Goal: Information Seeking & Learning: Understand process/instructions

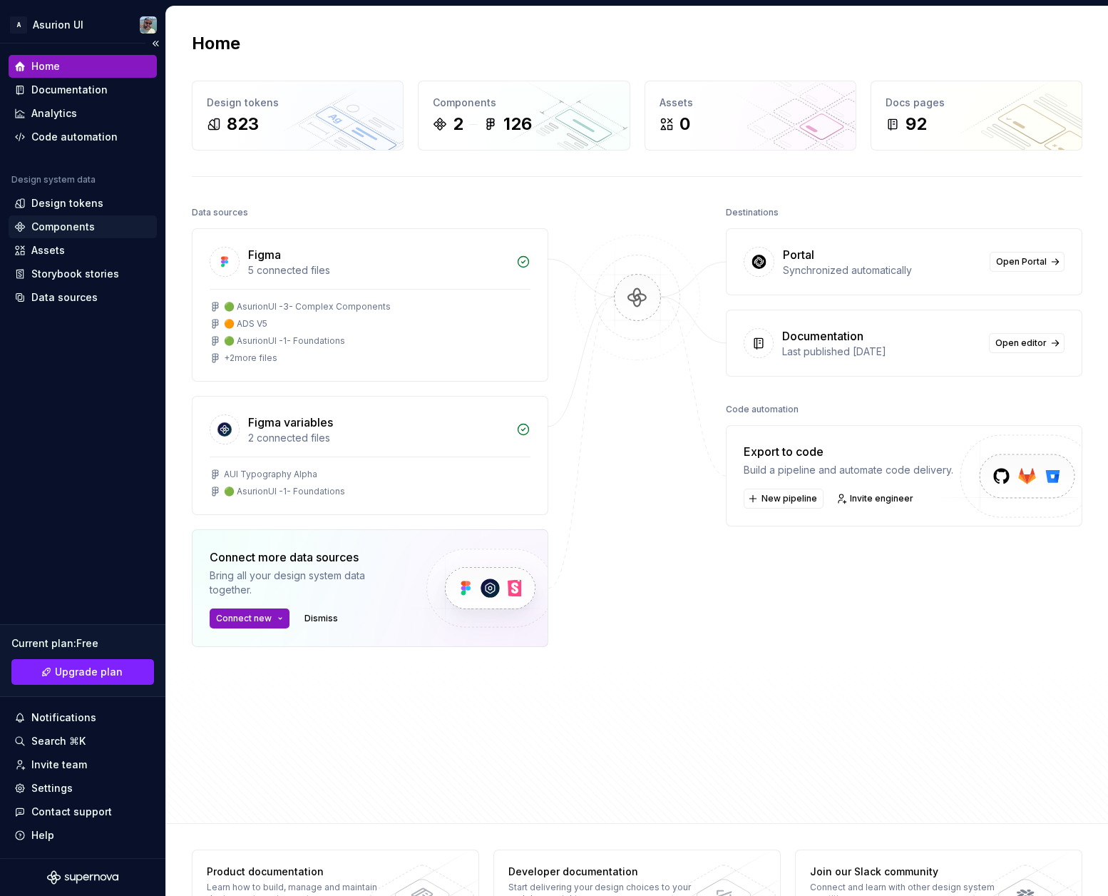
click at [70, 230] on div "Components" at bounding box center [62, 227] width 63 height 14
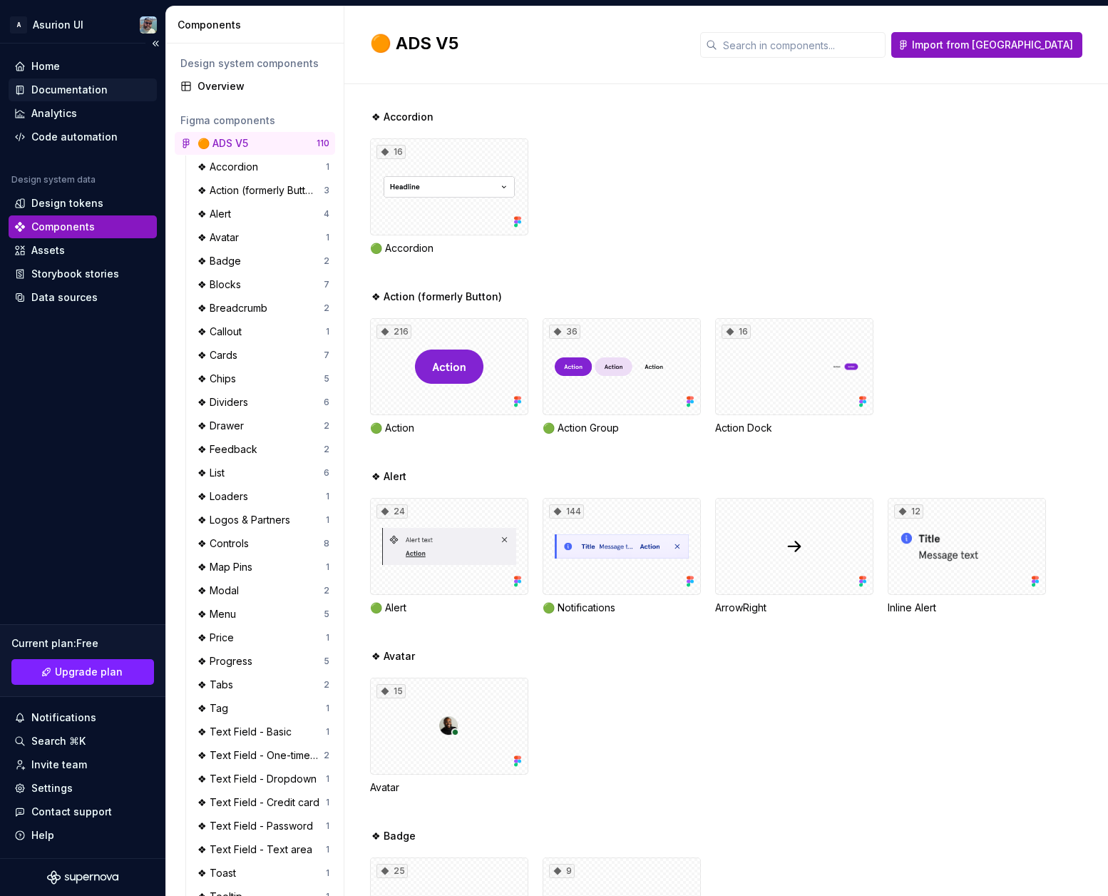
click at [74, 89] on div "Documentation" at bounding box center [69, 90] width 76 height 14
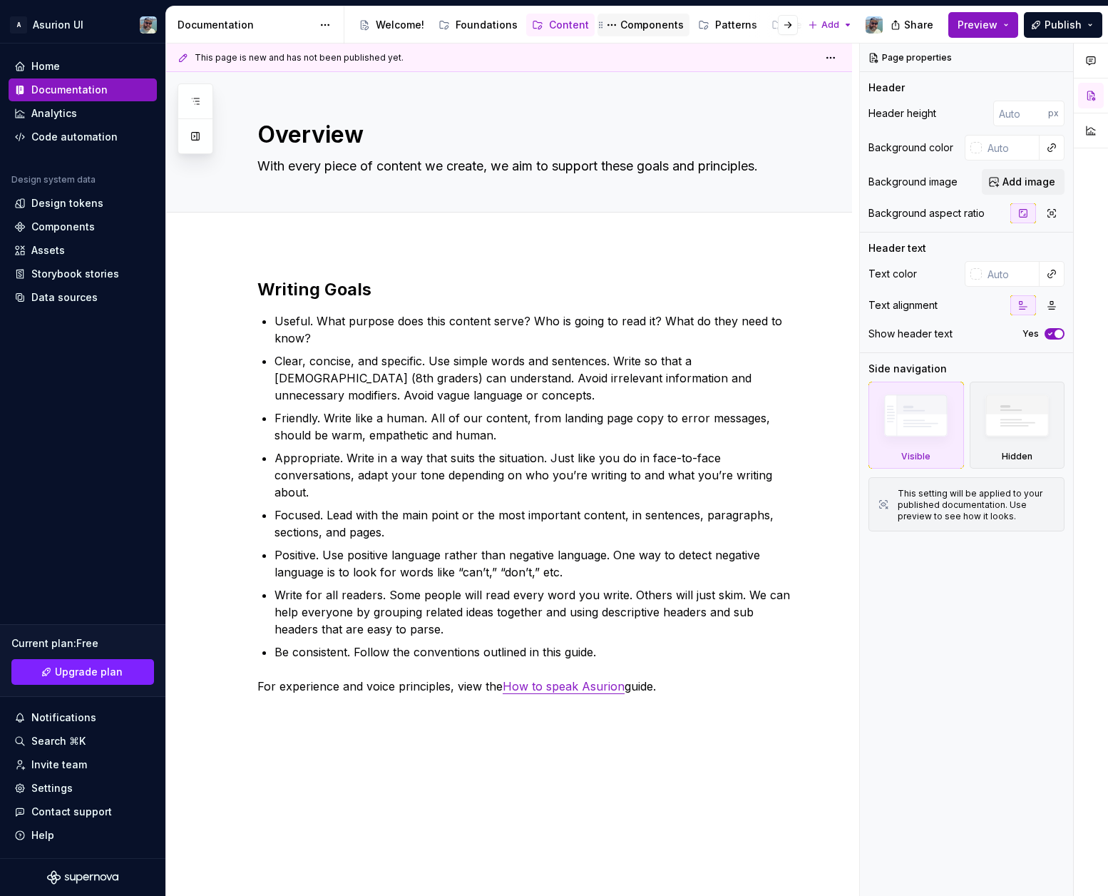
click at [625, 30] on div "Components" at bounding box center [651, 25] width 63 height 14
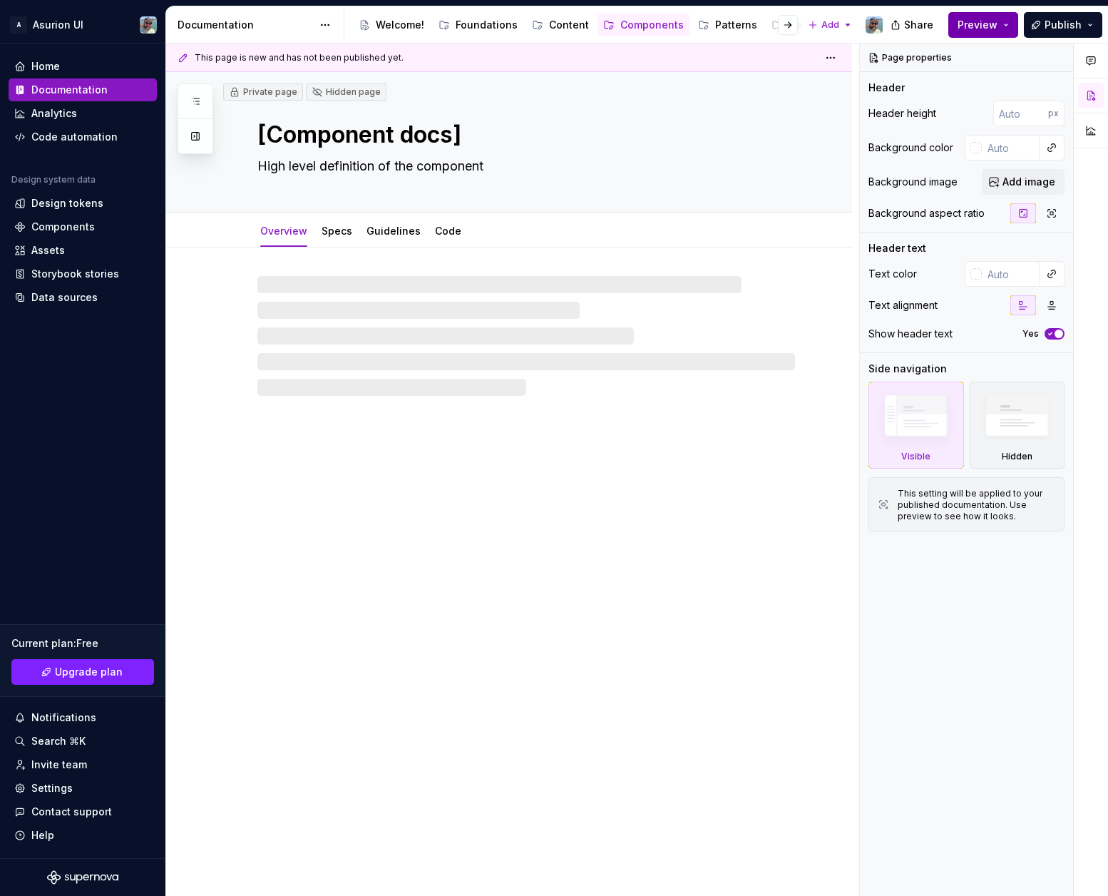
click at [1010, 26] on button "Preview" at bounding box center [984, 25] width 70 height 26
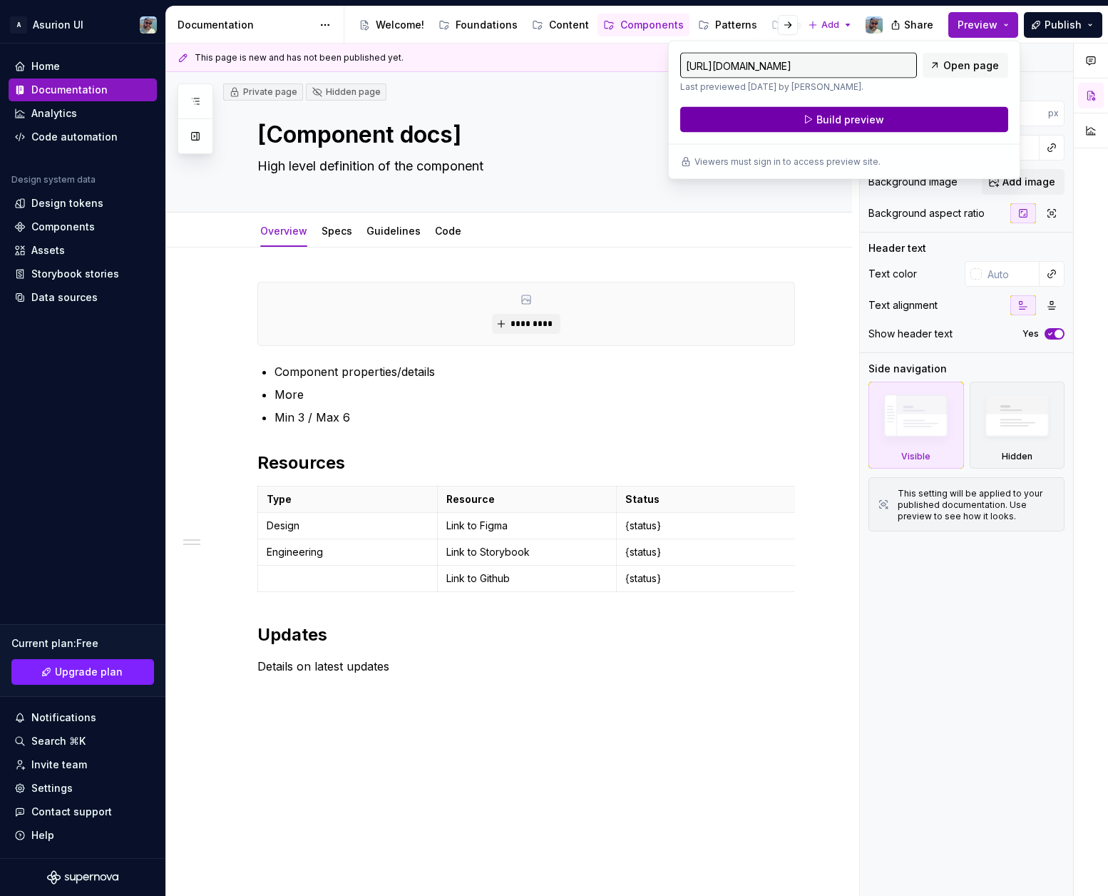
click at [829, 118] on span "Build preview" at bounding box center [851, 120] width 68 height 14
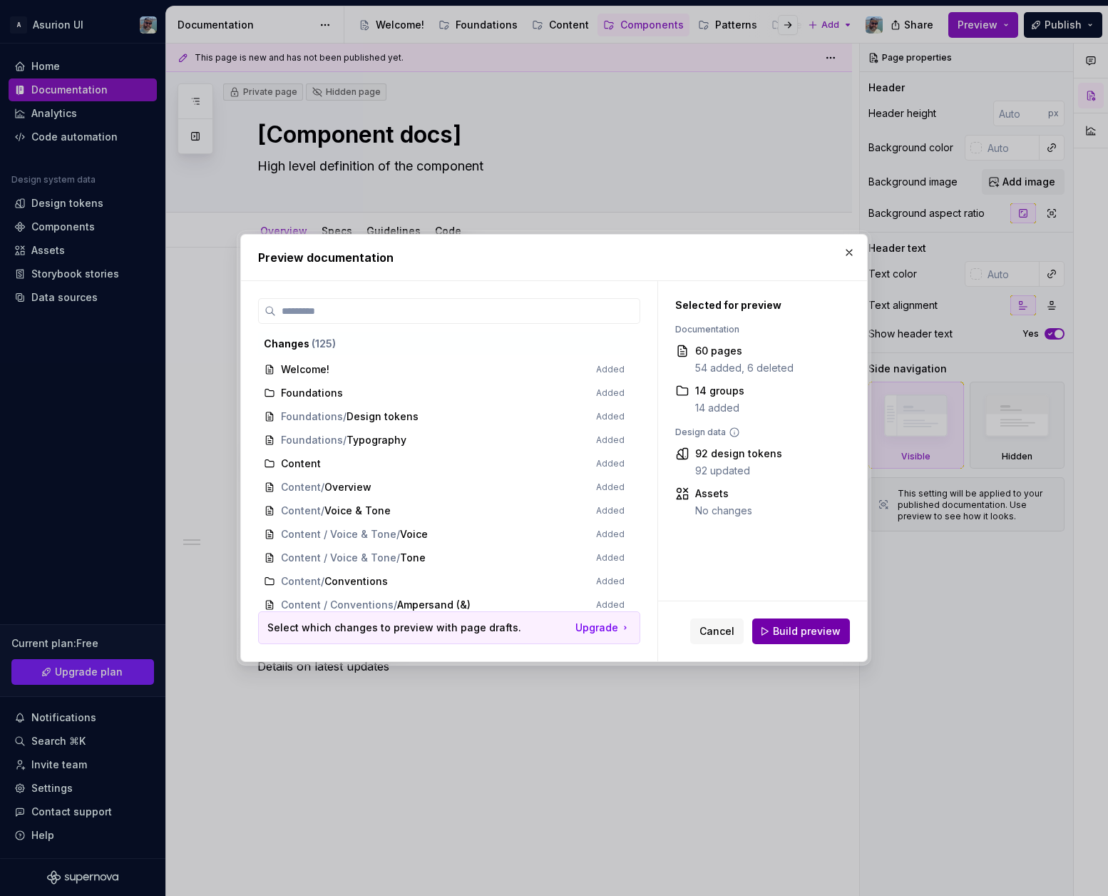
click at [791, 635] on span "Build preview" at bounding box center [807, 631] width 68 height 14
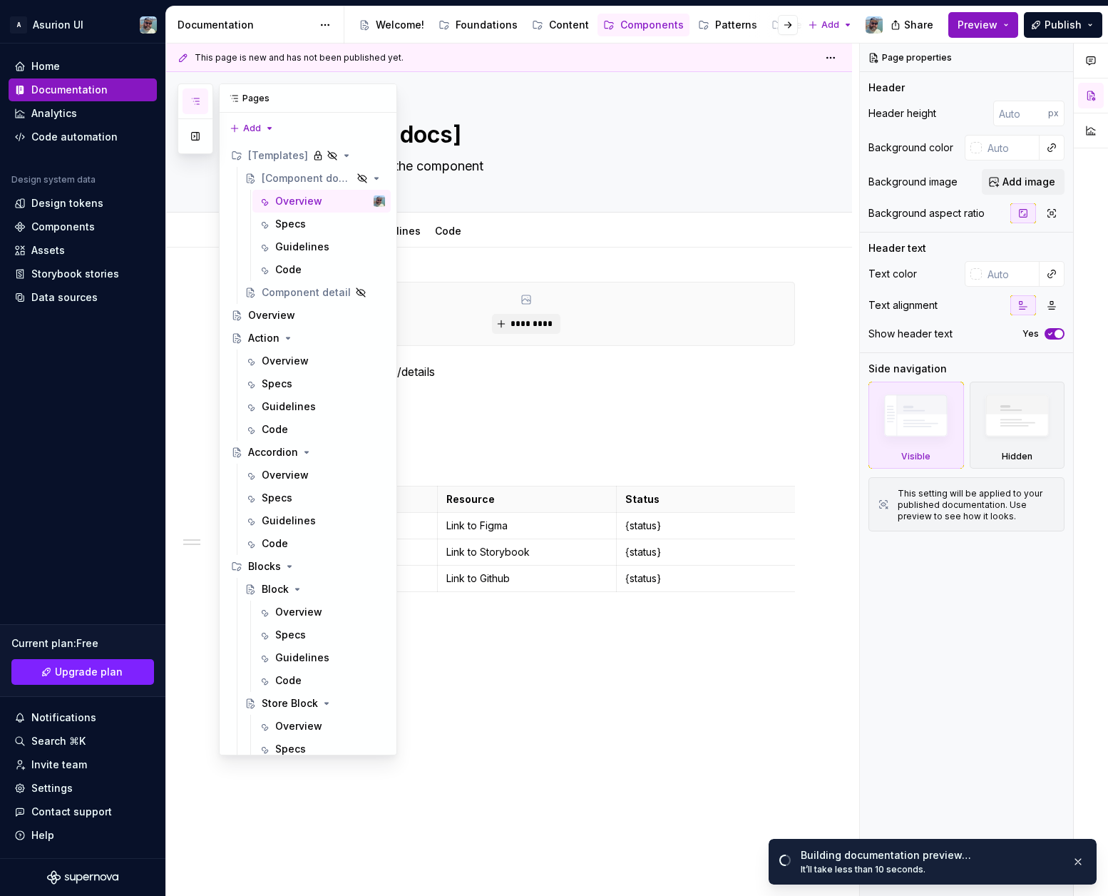
click at [192, 101] on icon "button" at bounding box center [195, 101] width 11 height 11
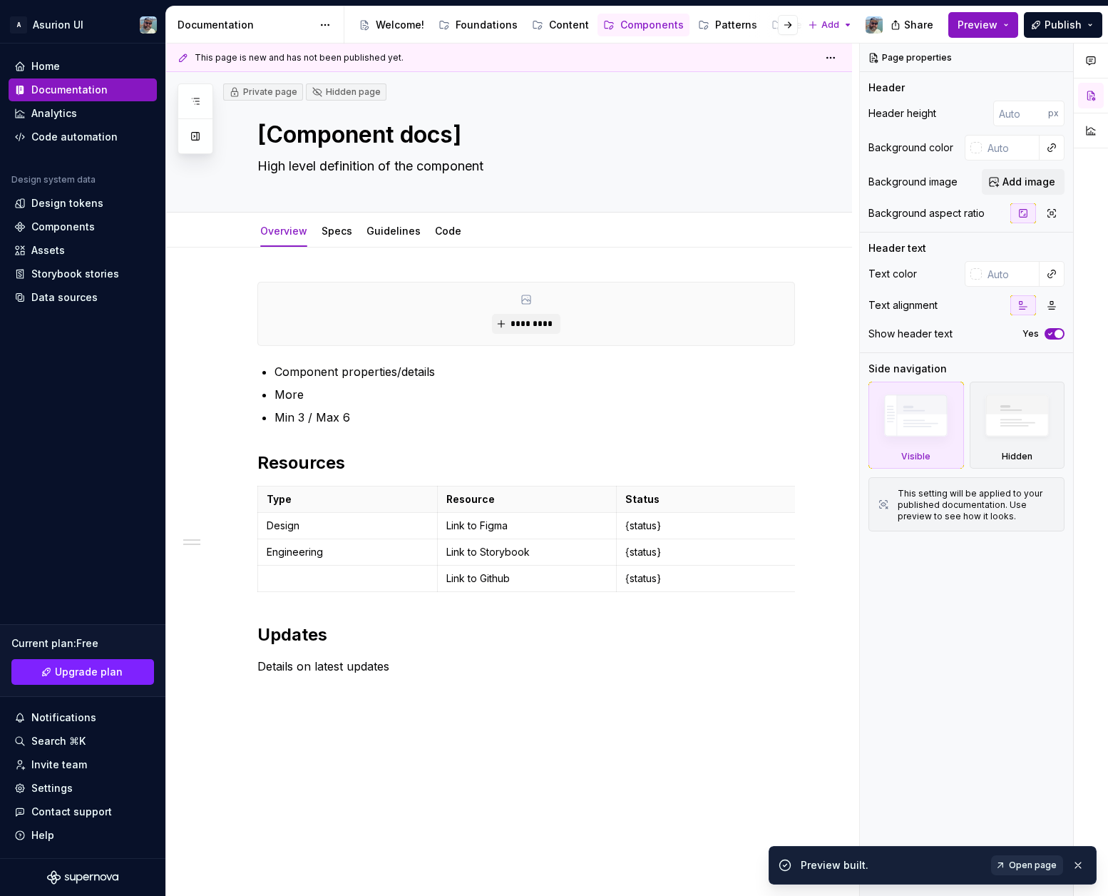
click at [1026, 862] on span "Open page" at bounding box center [1033, 864] width 48 height 11
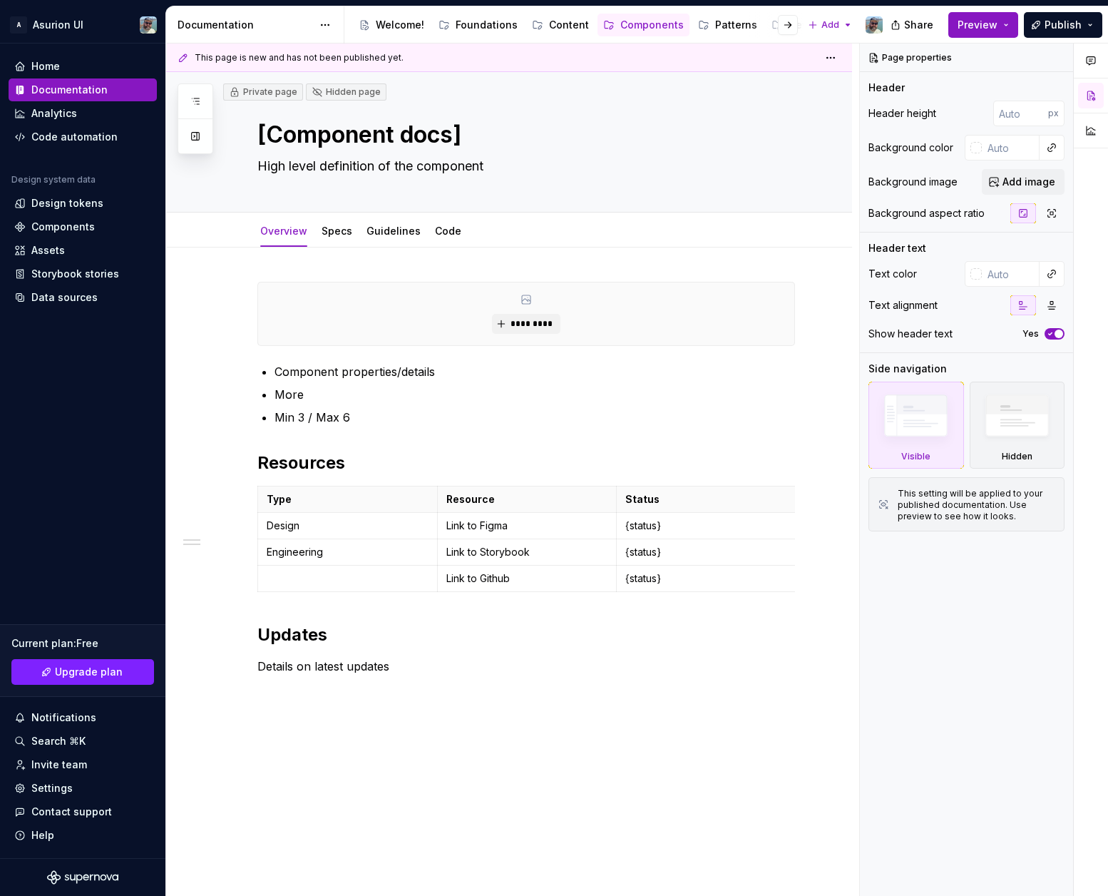
type textarea "*"
